Goal: Task Accomplishment & Management: Use online tool/utility

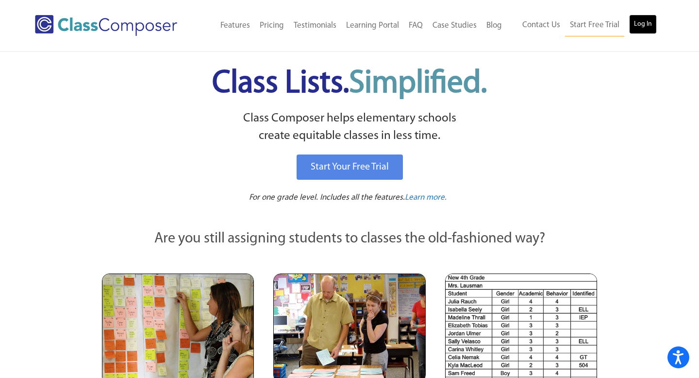
click at [640, 23] on link "Log In" at bounding box center [643, 24] width 28 height 19
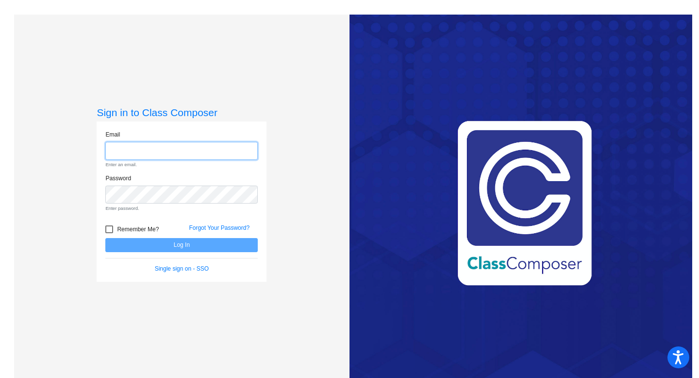
type input "wilsonk@bbhcsd.org"
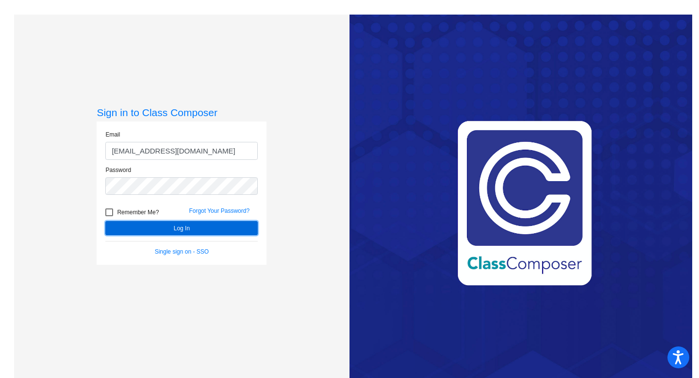
click at [172, 228] on button "Log In" at bounding box center [181, 228] width 152 height 14
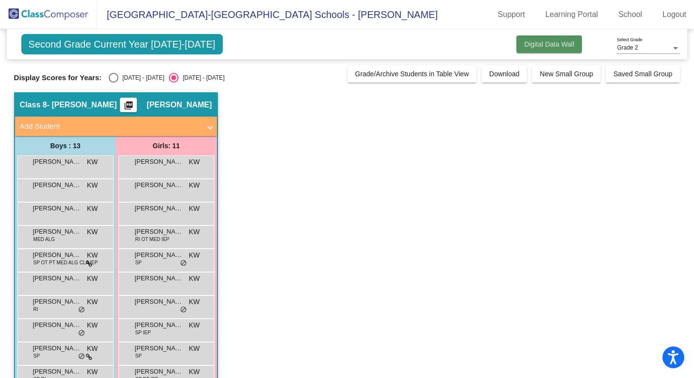
click at [529, 44] on span "Digital Data Wall" at bounding box center [549, 44] width 50 height 8
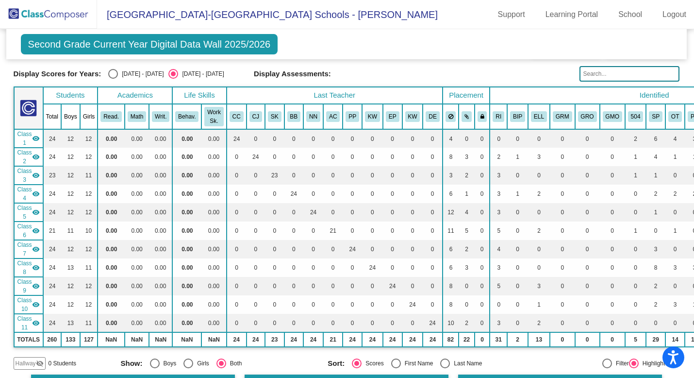
scroll to position [0, 0]
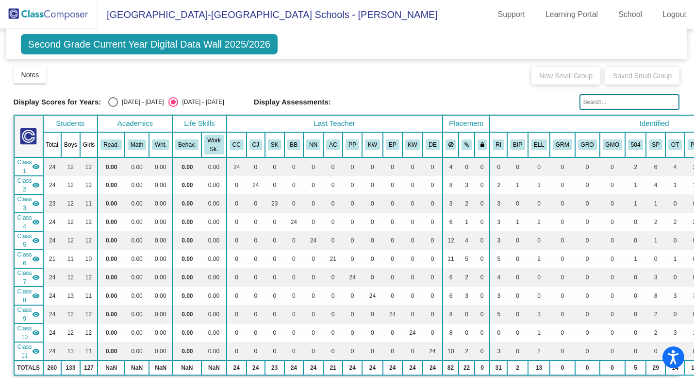
click at [114, 102] on div "Select an option" at bounding box center [113, 102] width 10 height 10
click at [113, 107] on input "2024 - 2025" at bounding box center [113, 107] width 0 height 0
radio input "true"
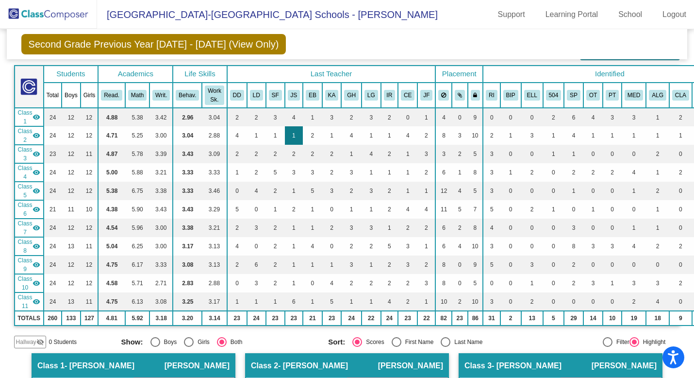
scroll to position [43, 0]
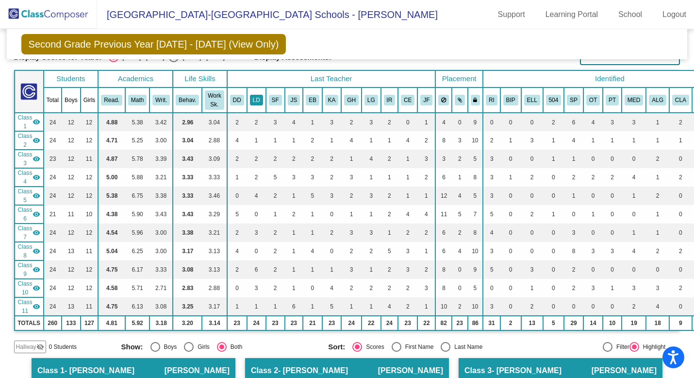
click at [258, 99] on button "LD" at bounding box center [256, 100] width 13 height 11
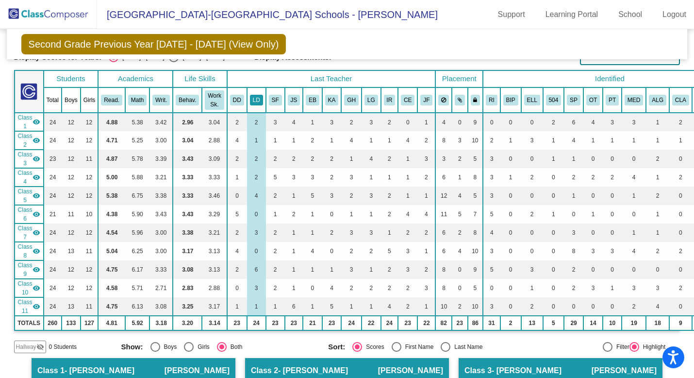
click at [258, 99] on button "LD" at bounding box center [256, 100] width 13 height 11
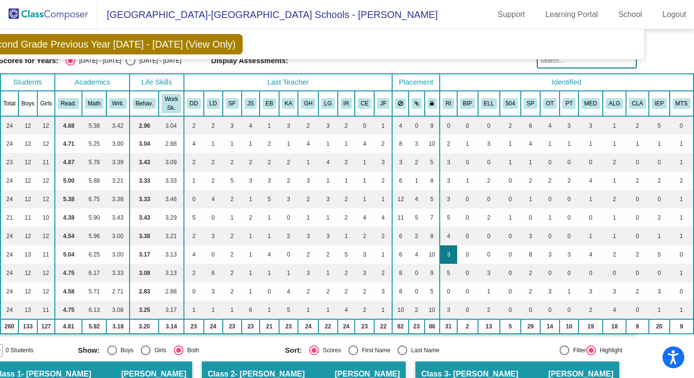
scroll to position [39, 48]
click at [530, 255] on td "8" at bounding box center [530, 254] width 19 height 18
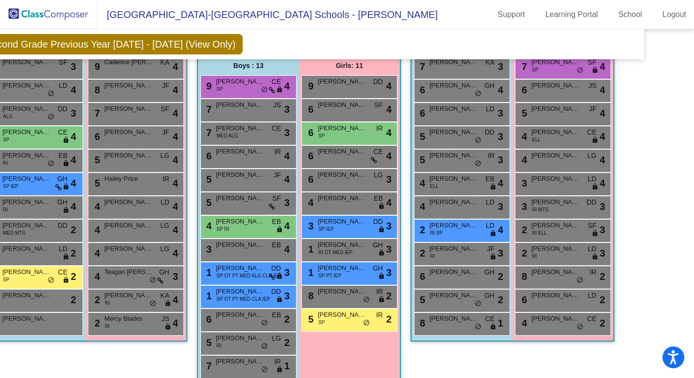
scroll to position [1066, 48]
